Goal: Information Seeking & Learning: Learn about a topic

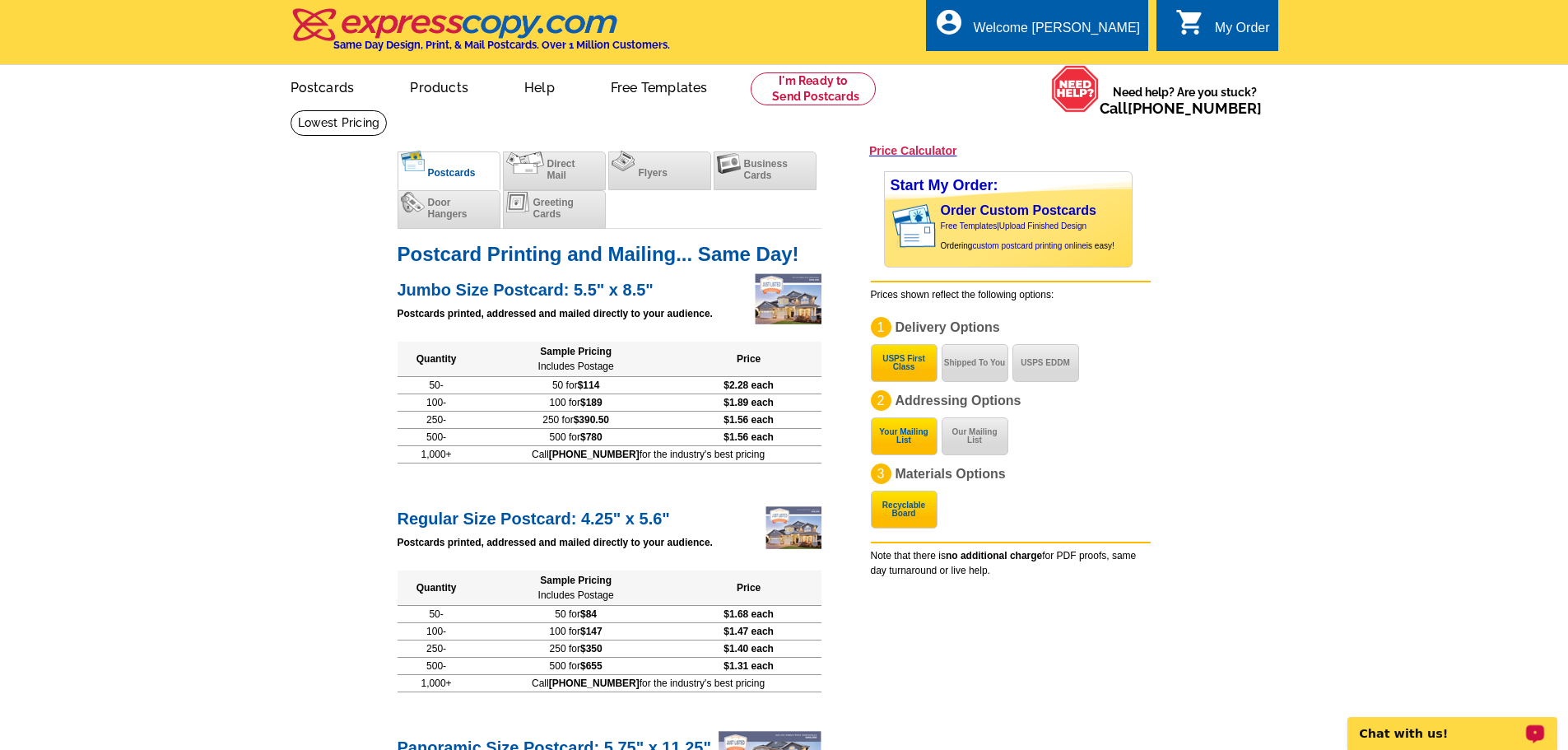
click at [1398, 727] on p "Chat with us!" at bounding box center [1441, 733] width 163 height 13
